Goal: Task Accomplishment & Management: Manage account settings

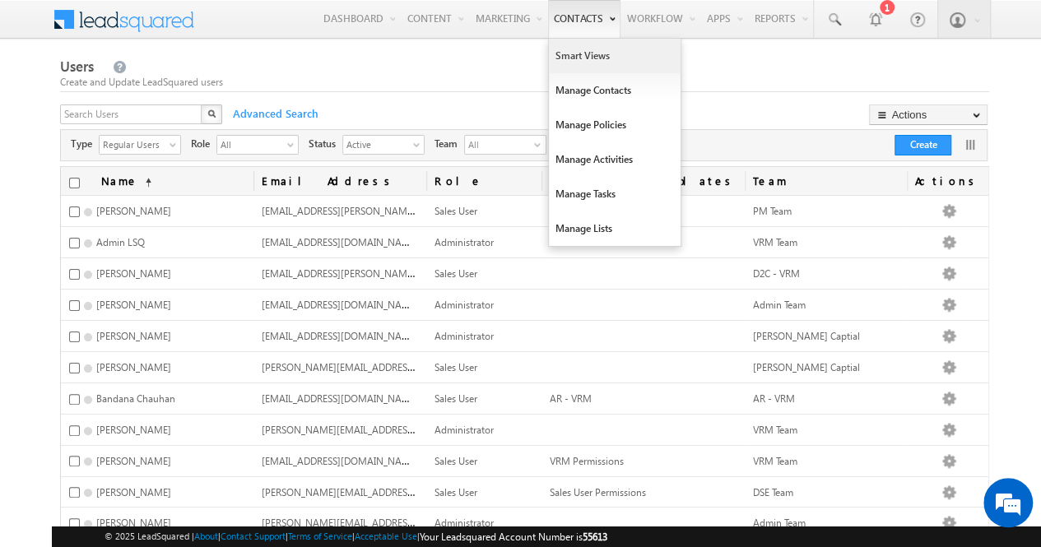
click at [594, 63] on link "Smart Views" at bounding box center [615, 56] width 132 height 35
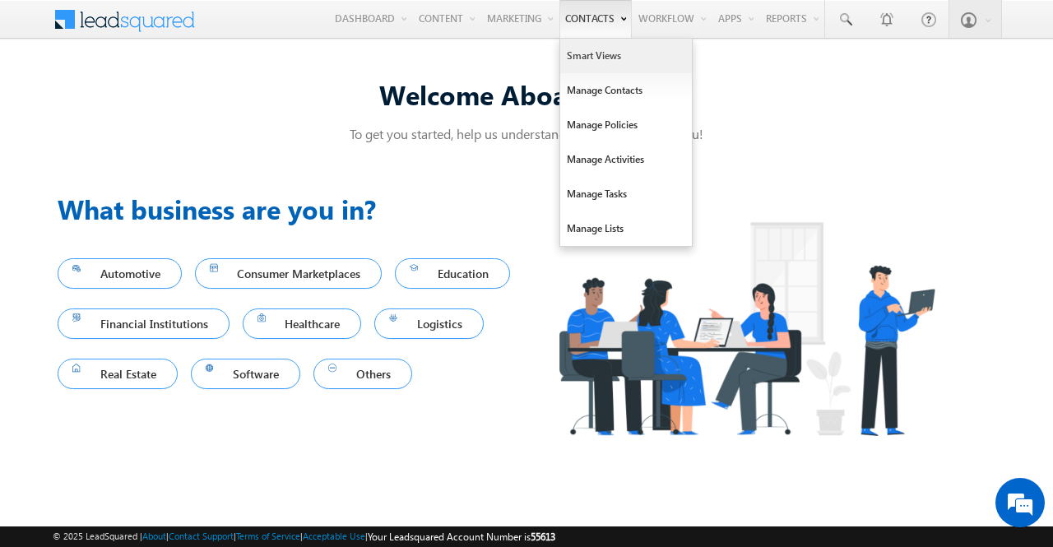
click at [612, 60] on link "Smart Views" at bounding box center [626, 56] width 132 height 35
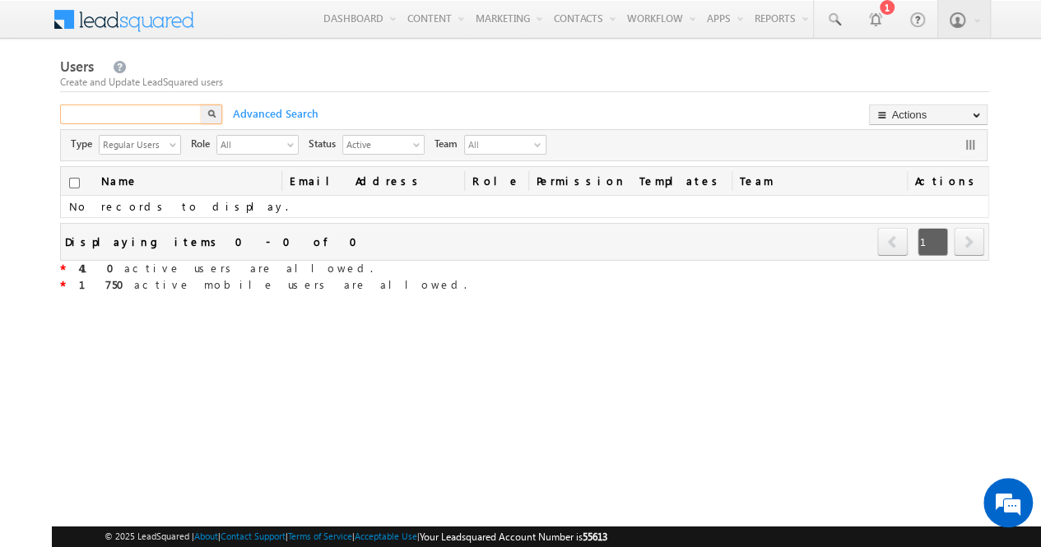
click at [174, 115] on input "text" at bounding box center [131, 115] width 143 height 20
type input "vikas"
click at [288, 83] on div "Create and Update LeadSquared users" at bounding box center [524, 82] width 929 height 15
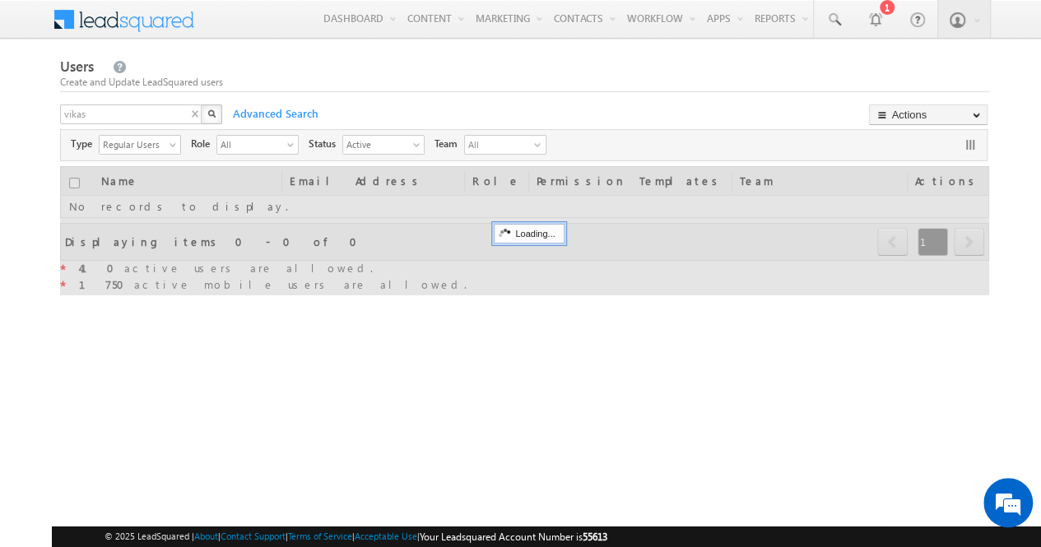
click at [212, 114] on img "button" at bounding box center [211, 113] width 8 height 8
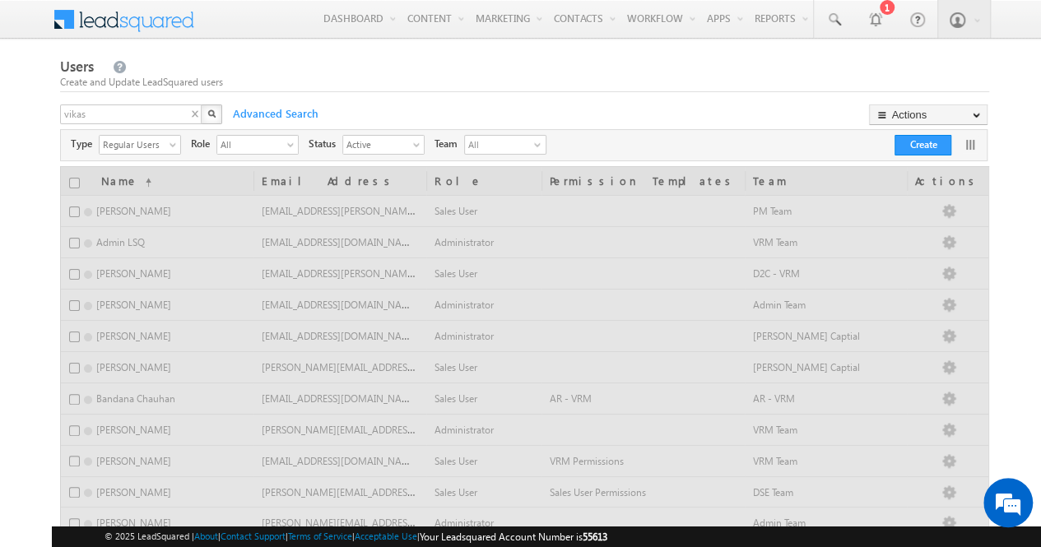
click at [212, 117] on img "button" at bounding box center [211, 113] width 8 height 8
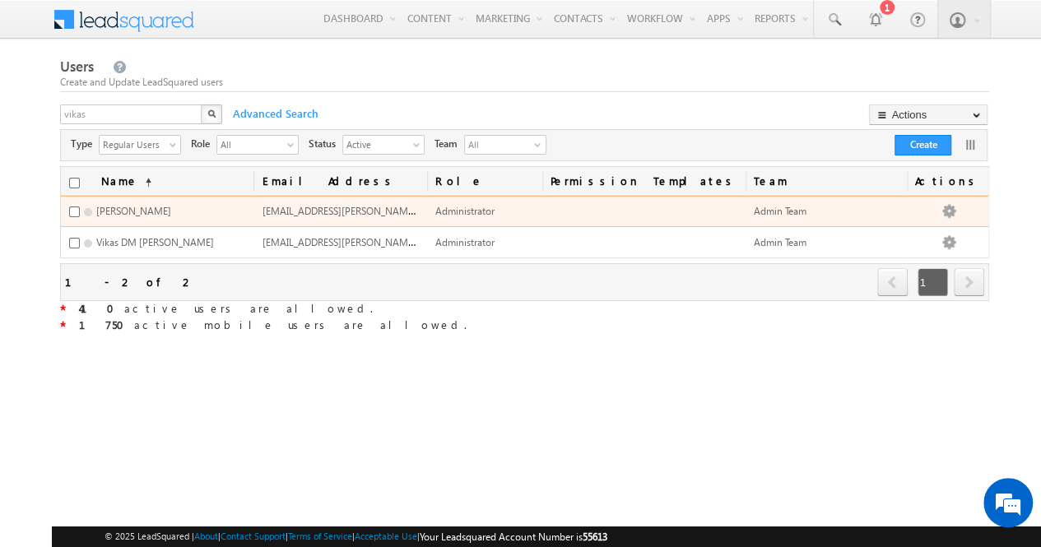
click at [371, 210] on span "[EMAIL_ADDRESS][PERSON_NAME][DOMAIN_NAME]" at bounding box center [378, 210] width 232 height 14
copy span "[EMAIL_ADDRESS][PERSON_NAME][DOMAIN_NAME]"
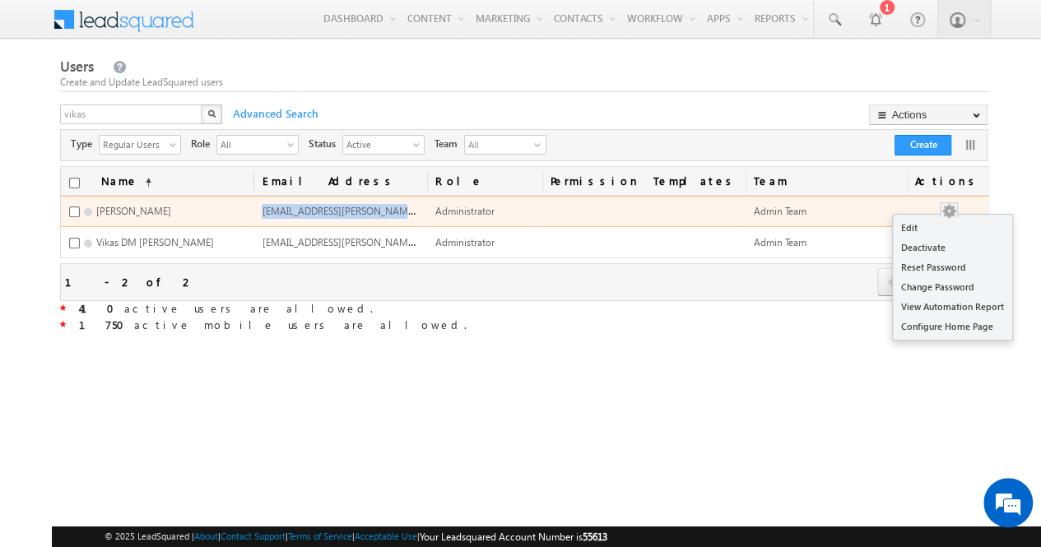
click at [957, 214] on button "button" at bounding box center [949, 211] width 16 height 16
click at [953, 223] on link "Edit" at bounding box center [952, 228] width 119 height 20
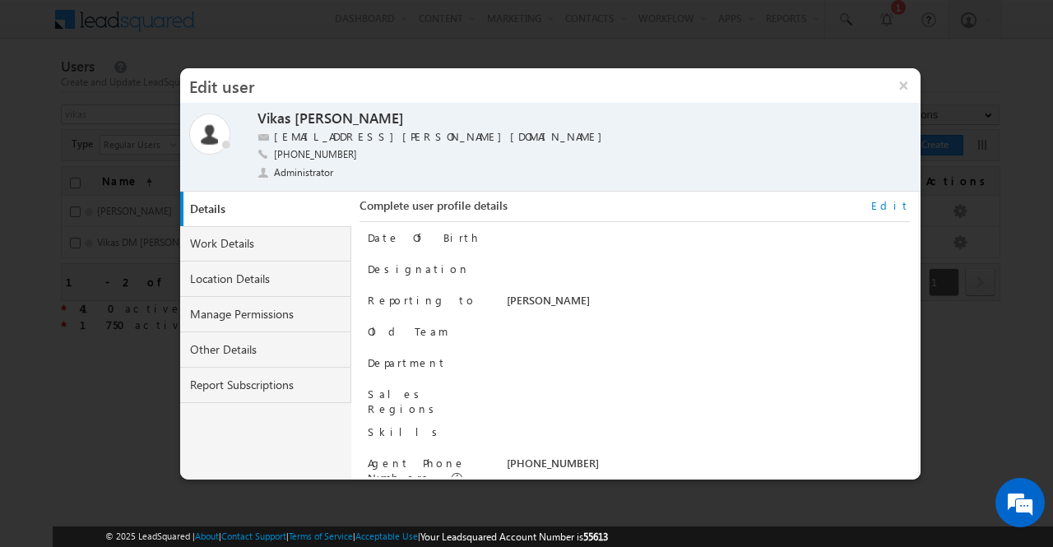
click at [901, 206] on link "Edit" at bounding box center [891, 205] width 39 height 15
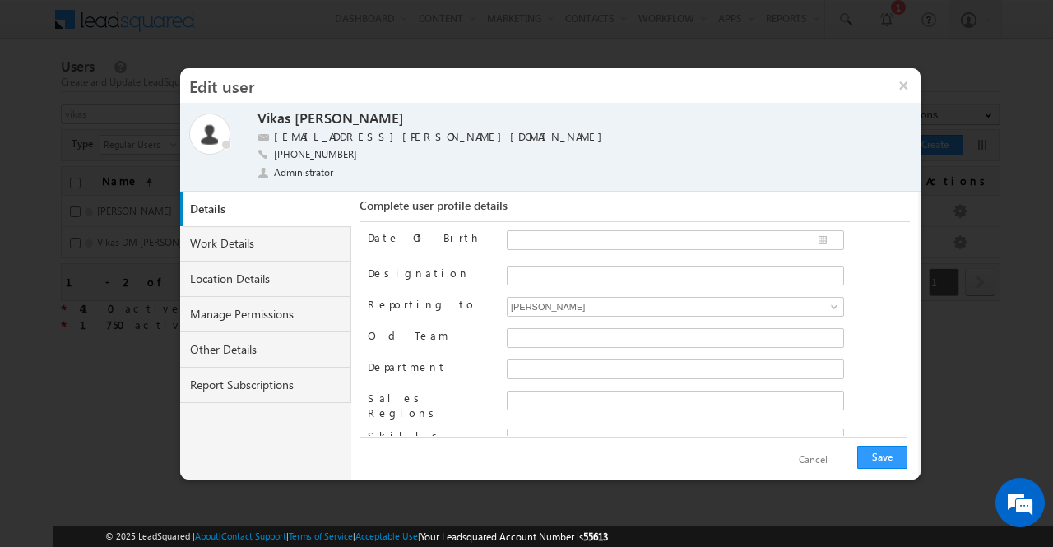
scroll to position [211, 0]
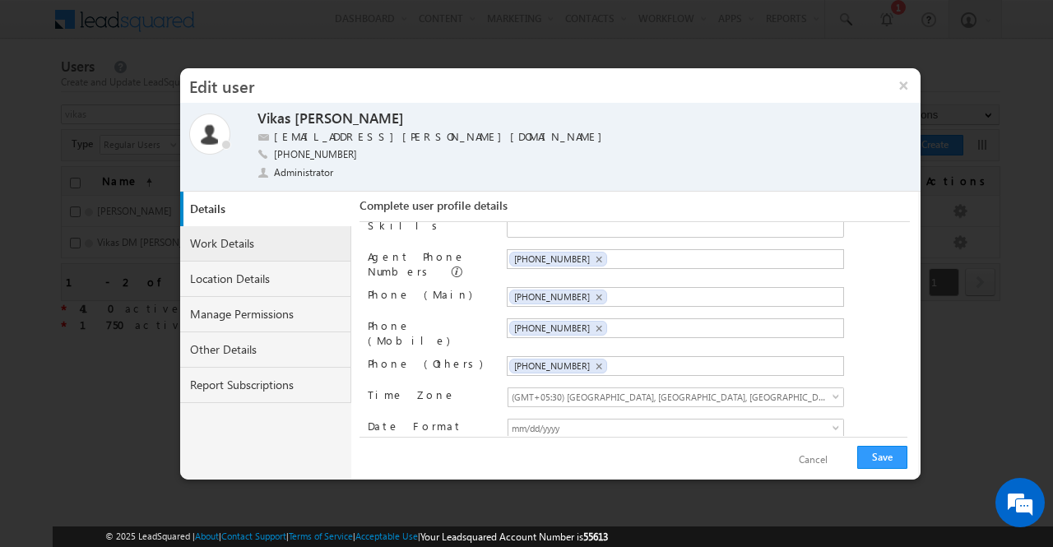
click at [282, 244] on link "Work Details" at bounding box center [265, 243] width 171 height 35
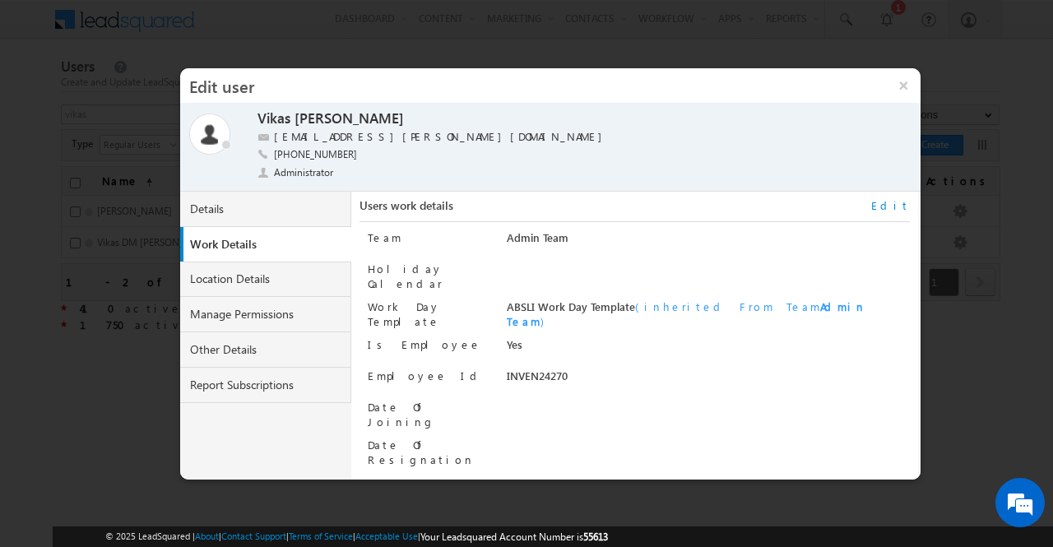
click at [900, 207] on link "Edit" at bounding box center [891, 205] width 39 height 15
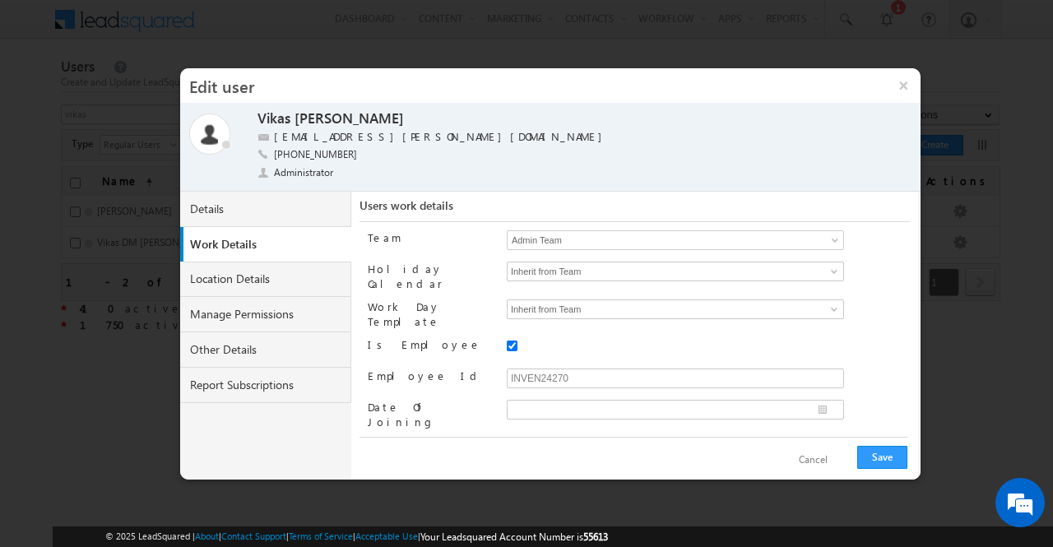
click at [833, 235] on link "Admin Team" at bounding box center [675, 240] width 337 height 20
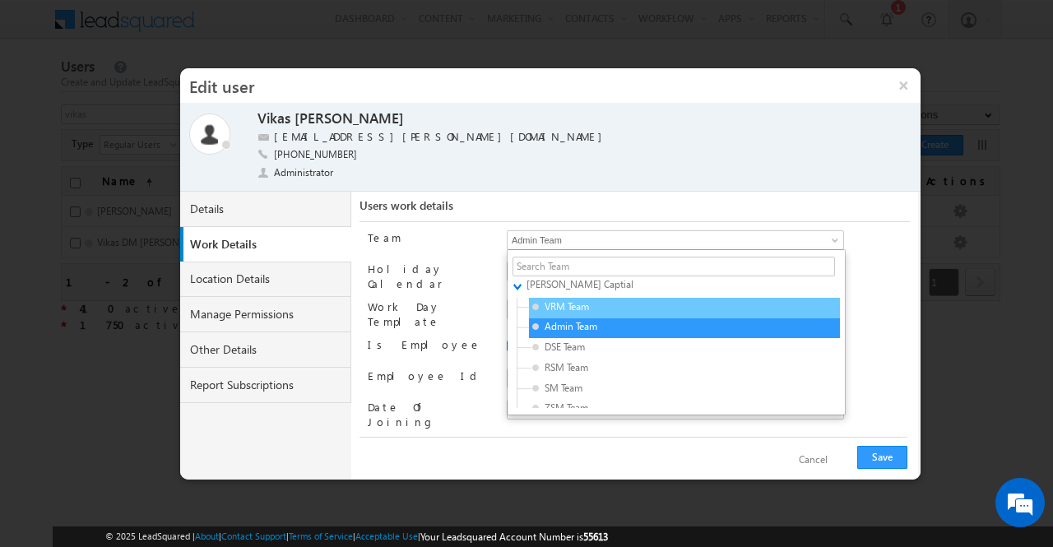
click at [659, 304] on span "VRM Team" at bounding box center [610, 307] width 156 height 15
type input "63947d49-95ef-11eb-b051-02c8554500f4"
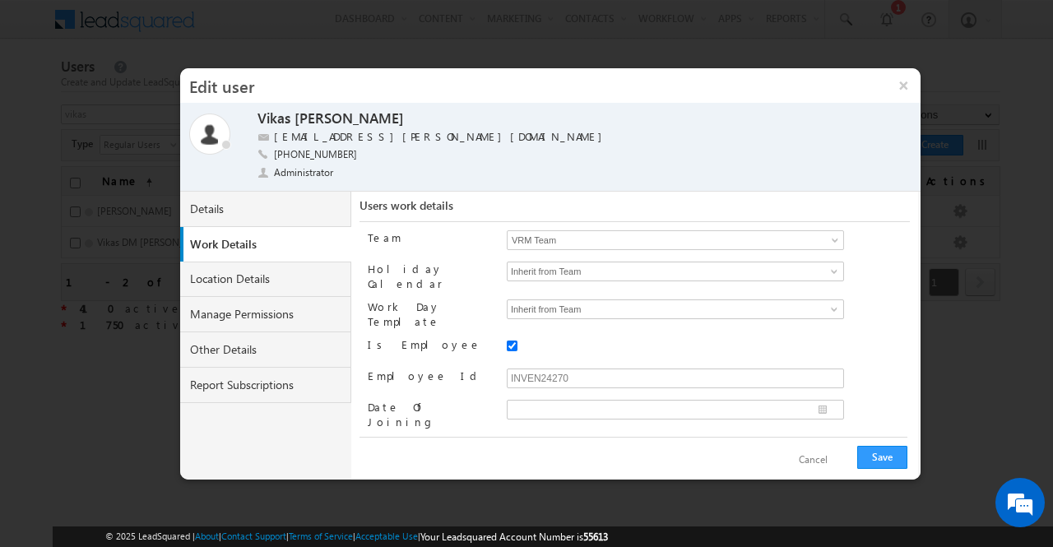
scroll to position [20, 0]
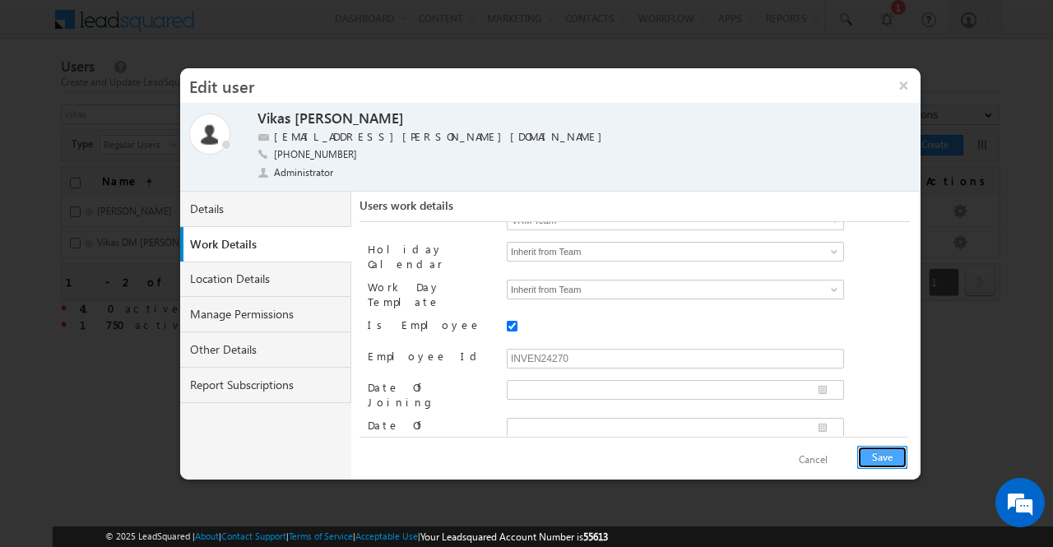
click at [876, 448] on button "Save" at bounding box center [883, 457] width 50 height 23
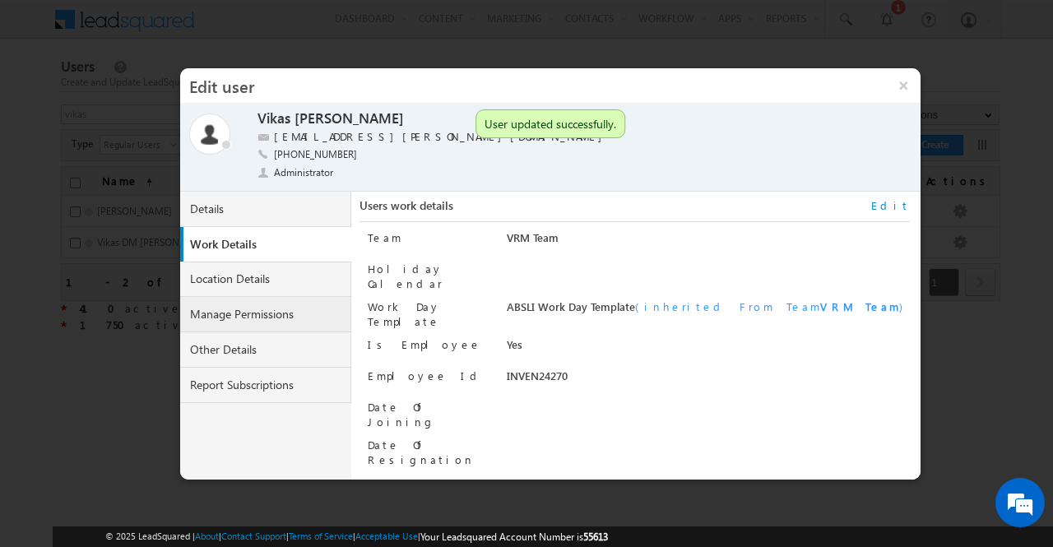
click at [277, 316] on link "Manage Permissions" at bounding box center [265, 314] width 171 height 35
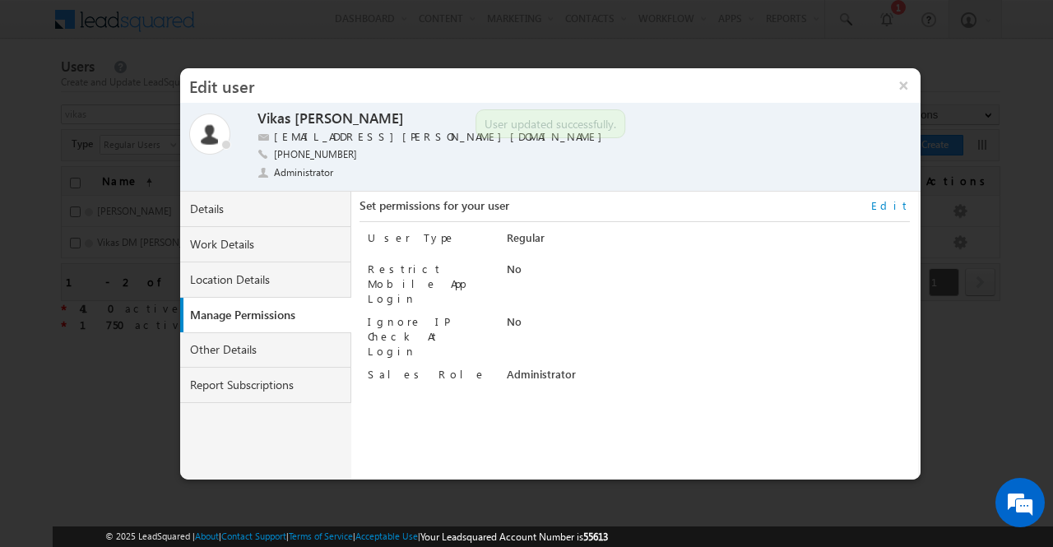
click at [900, 202] on link "Edit" at bounding box center [891, 205] width 39 height 15
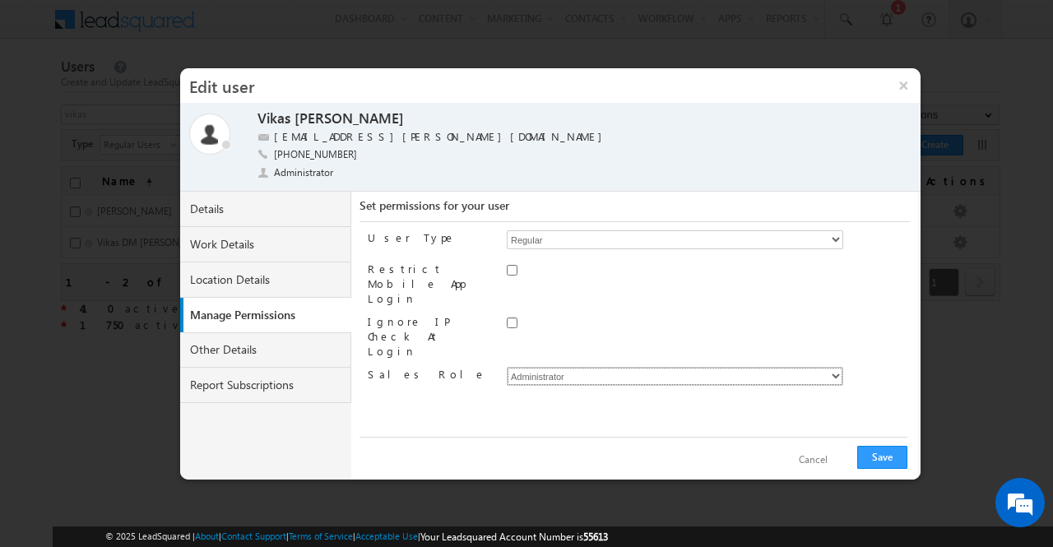
click at [833, 367] on select "Administrator Marketing User Sales Manager Sales User" at bounding box center [675, 376] width 337 height 19
select select "Sales_User"
click at [507, 367] on select "Administrator Marketing User Sales Manager Sales User" at bounding box center [675, 376] width 337 height 19
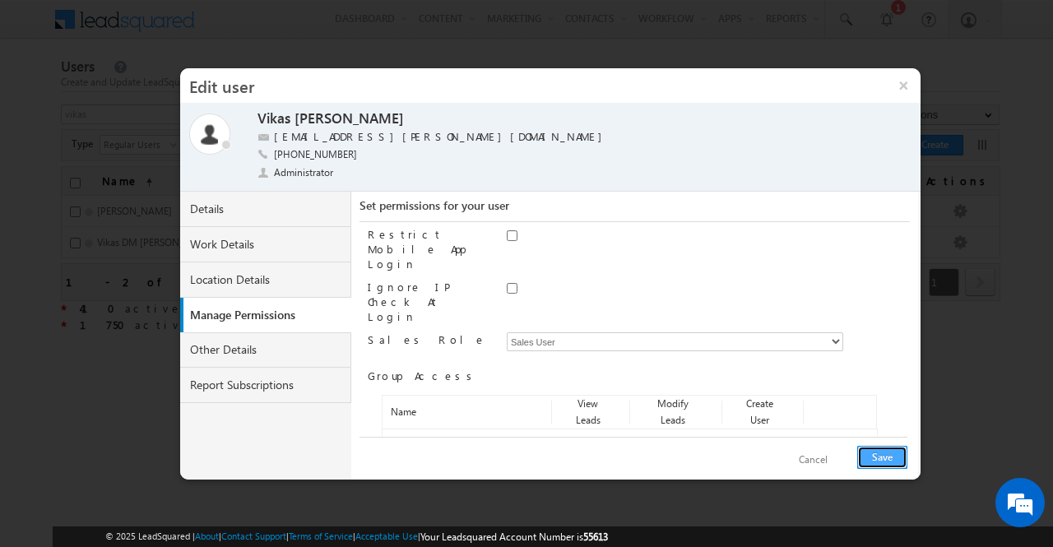
click at [886, 455] on button "Save" at bounding box center [883, 457] width 50 height 23
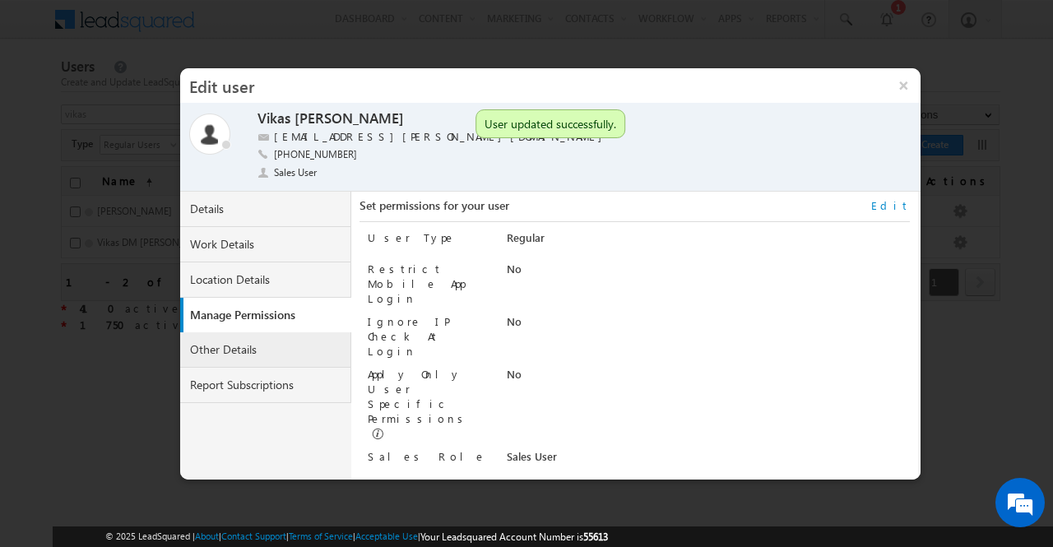
click at [244, 355] on link "Other Details" at bounding box center [265, 349] width 171 height 35
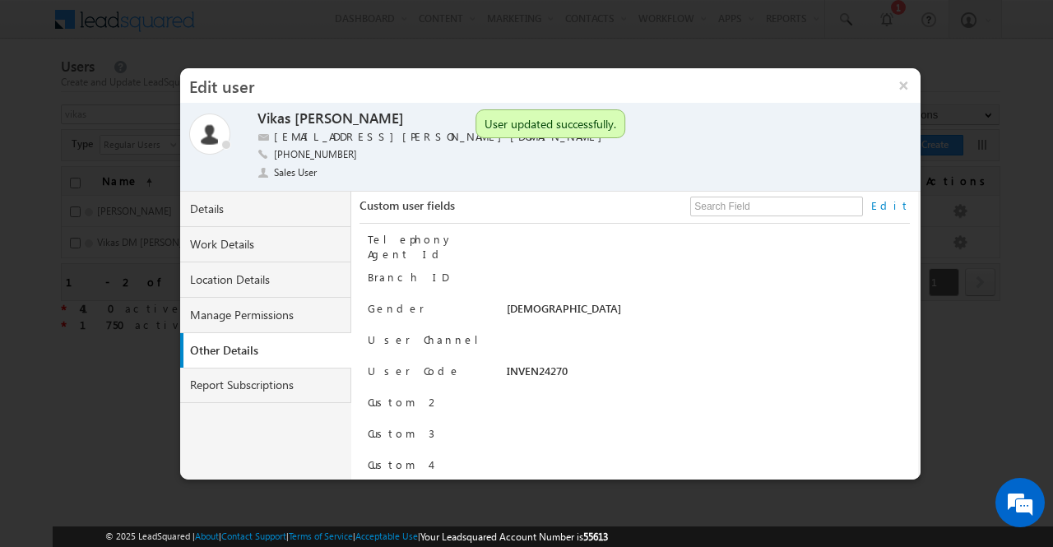
click at [902, 203] on link "Edit" at bounding box center [891, 205] width 39 height 15
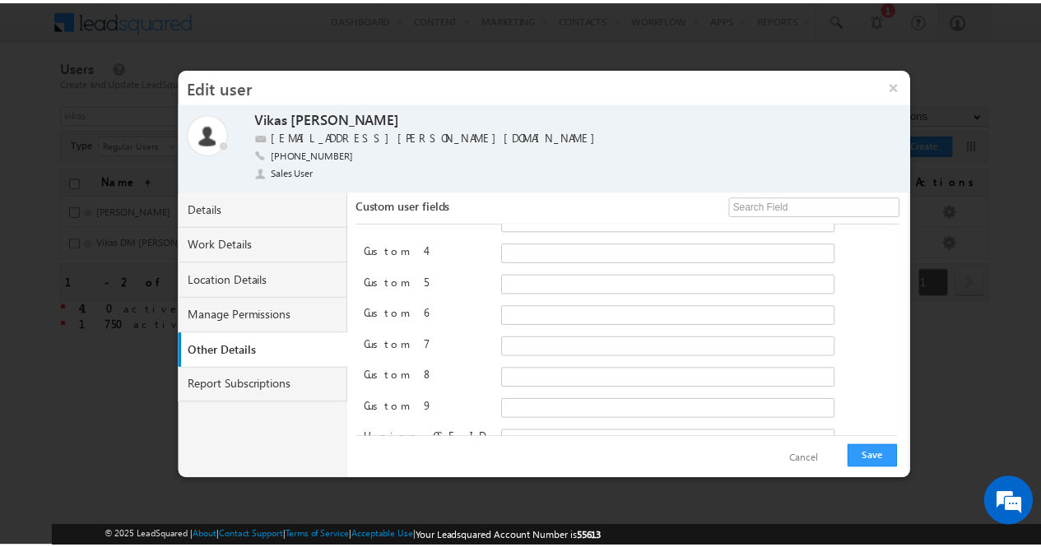
scroll to position [263, 0]
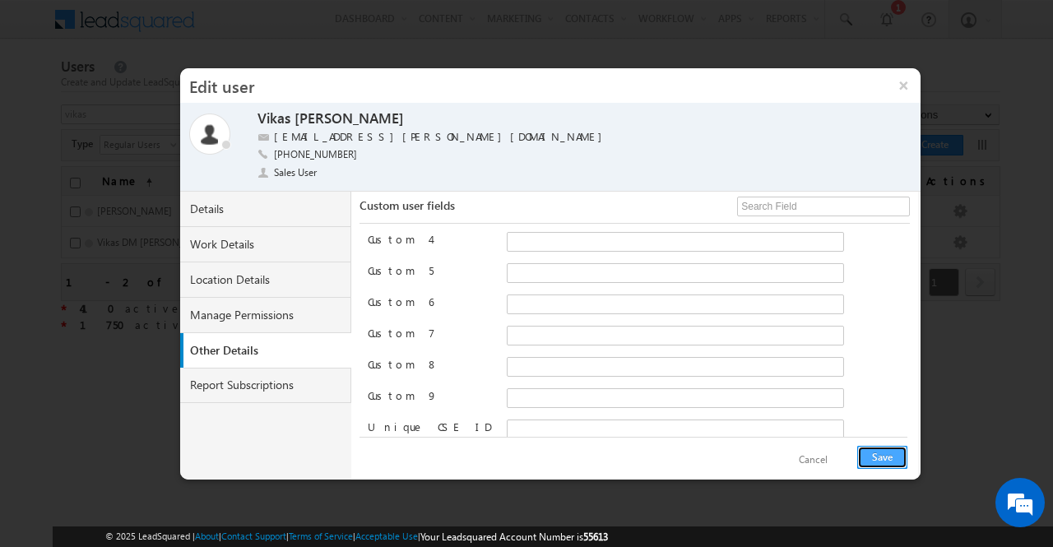
click at [889, 454] on button "Save" at bounding box center [883, 457] width 50 height 23
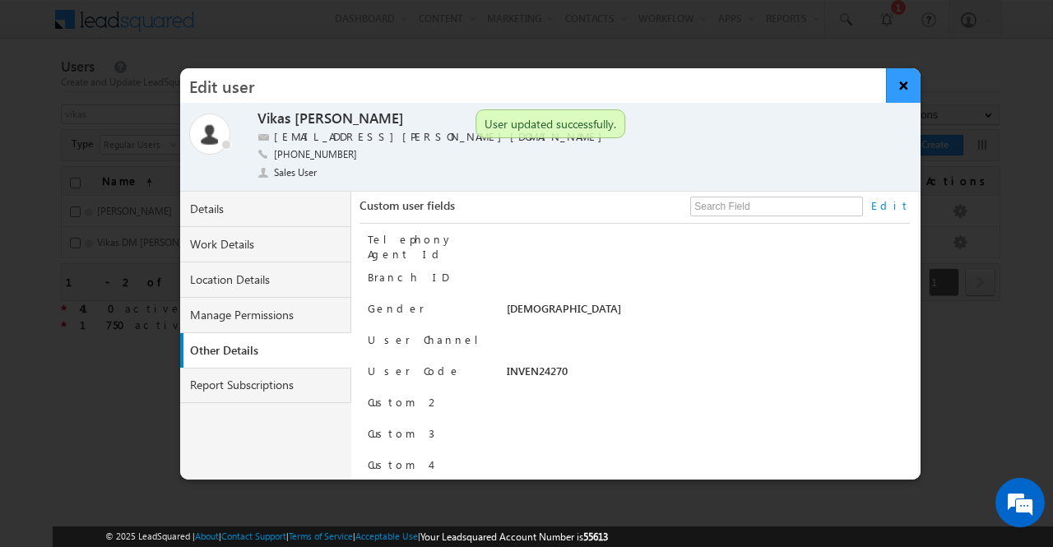
click at [907, 84] on button "×" at bounding box center [903, 85] width 35 height 35
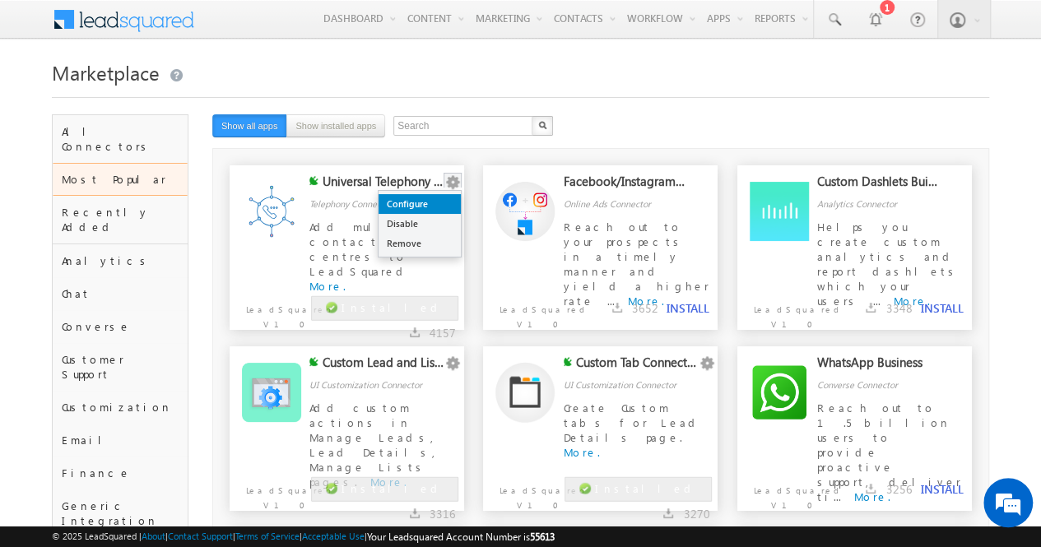
click at [441, 202] on link "Configure" at bounding box center [420, 204] width 82 height 20
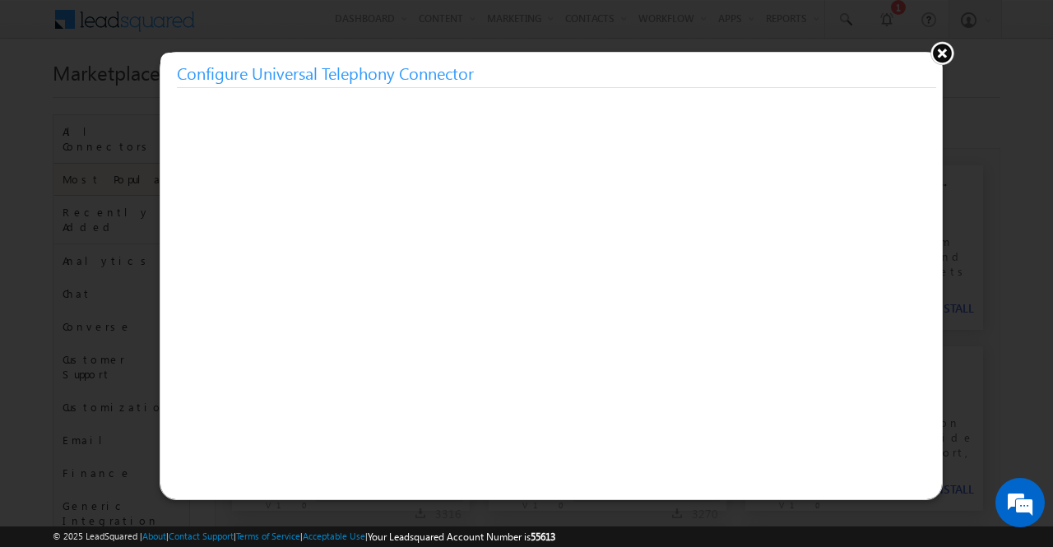
click at [942, 42] on button at bounding box center [942, 52] width 25 height 25
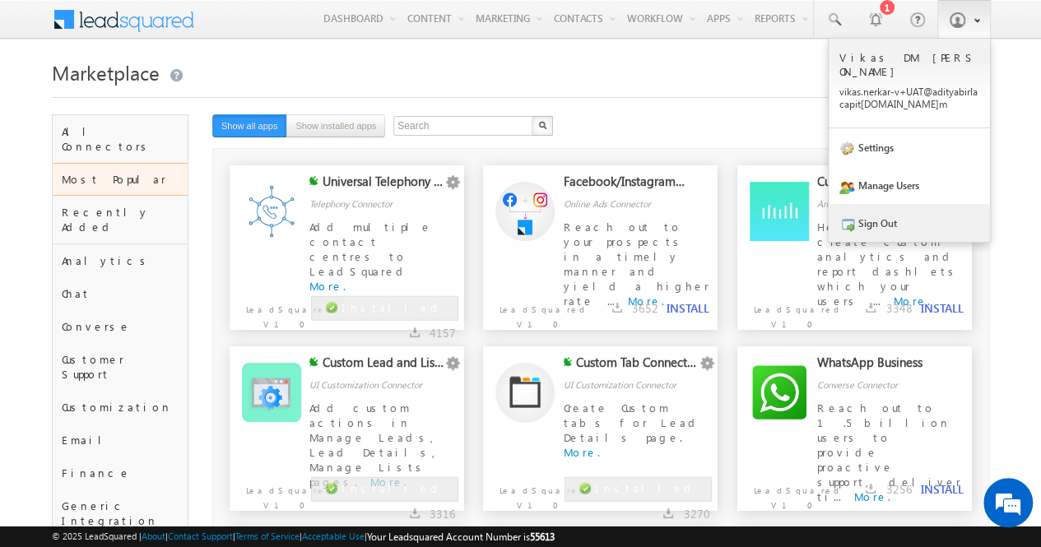
click at [904, 207] on link "Sign Out" at bounding box center [909, 223] width 161 height 38
